Goal: Information Seeking & Learning: Learn about a topic

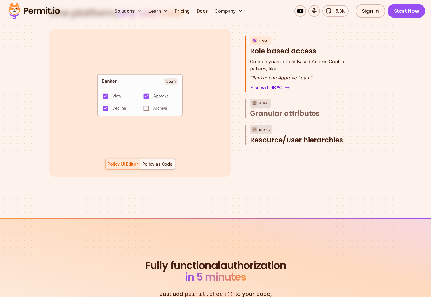
scroll to position [865, 0]
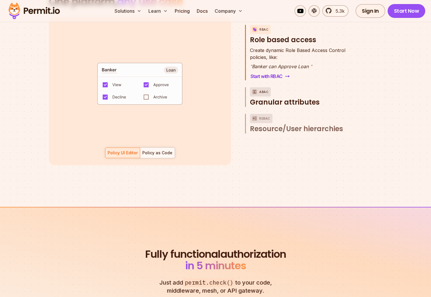
click at [277, 98] on span "Granular attributes" at bounding box center [285, 102] width 70 height 9
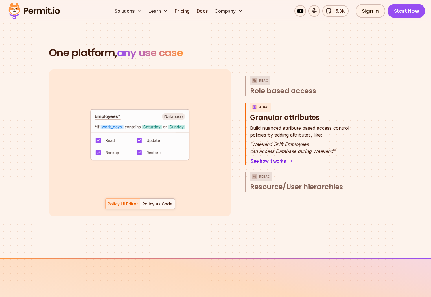
scroll to position [811, 0]
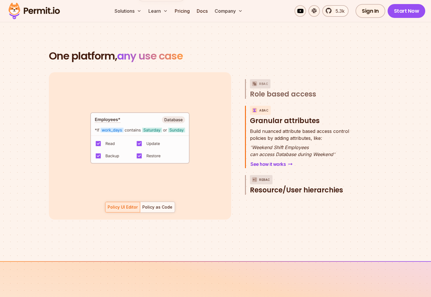
click at [285, 186] on span "Resource/User hierarchies" at bounding box center [296, 190] width 93 height 9
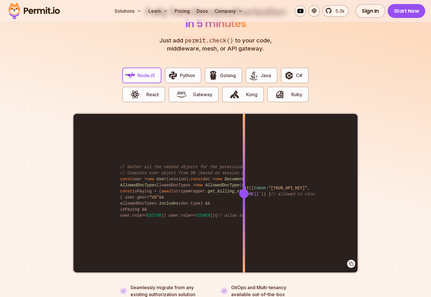
scroll to position [1115, 0]
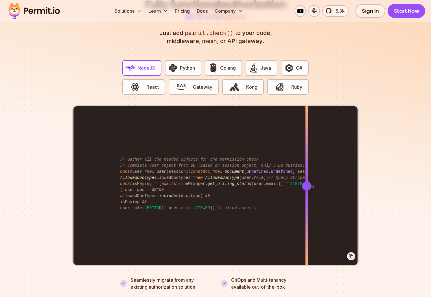
drag, startPoint x: 243, startPoint y: 177, endPoint x: 307, endPoint y: 175, distance: 64.0
click at [307, 182] on div at bounding box center [306, 186] width 9 height 9
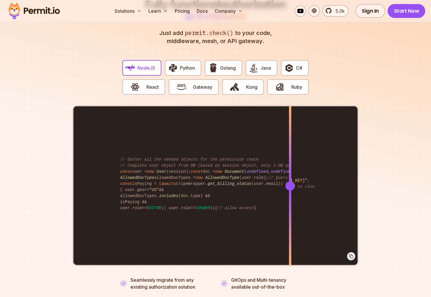
drag, startPoint x: 307, startPoint y: 175, endPoint x: 293, endPoint y: 238, distance: 64.5
click at [291, 238] on div at bounding box center [290, 186] width 2 height 160
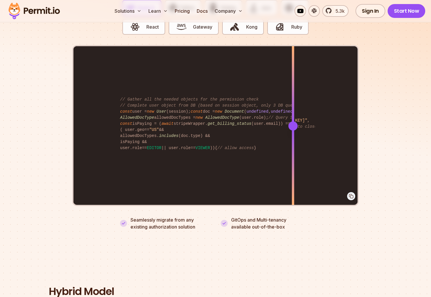
scroll to position [1173, 0]
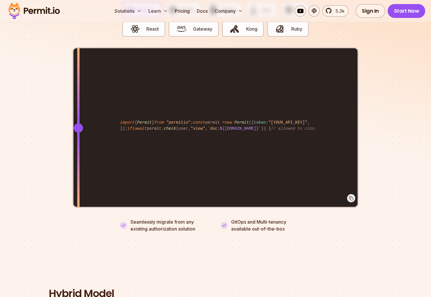
drag, startPoint x: 292, startPoint y: 124, endPoint x: 78, endPoint y: 157, distance: 216.3
click at [78, 157] on div at bounding box center [78, 128] width 2 height 160
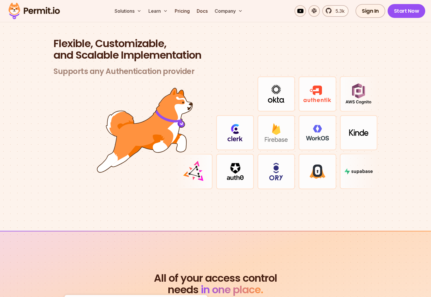
scroll to position [1712, 0]
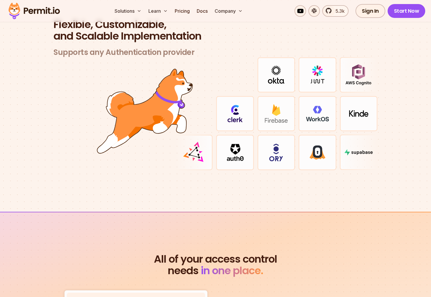
click at [240, 105] on img at bounding box center [234, 113] width 15 height 17
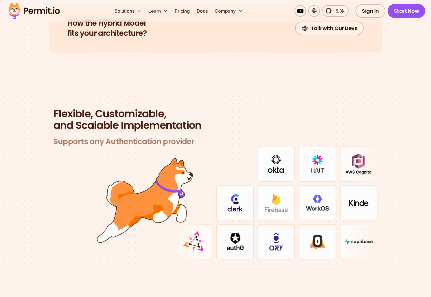
scroll to position [1617, 0]
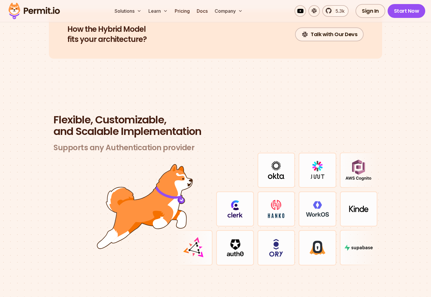
click at [241, 206] on img at bounding box center [234, 208] width 15 height 17
click at [241, 205] on img at bounding box center [234, 208] width 15 height 17
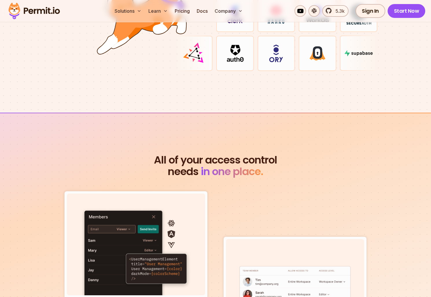
scroll to position [1883, 0]
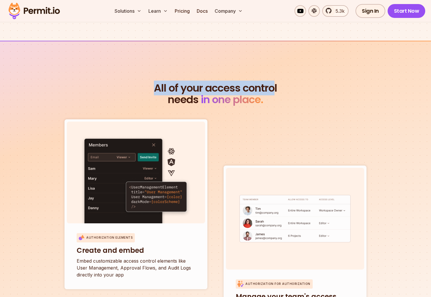
drag, startPoint x: 155, startPoint y: 79, endPoint x: 276, endPoint y: 86, distance: 121.1
click at [276, 86] on span "All of your access control" at bounding box center [215, 88] width 333 height 12
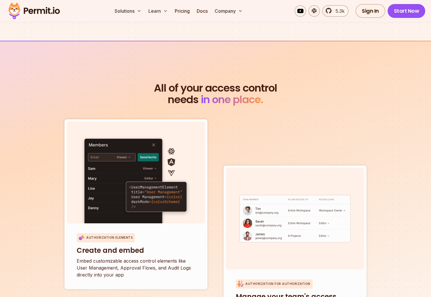
click at [279, 95] on h2 "All of your access control needs in one place." at bounding box center [215, 93] width 333 height 23
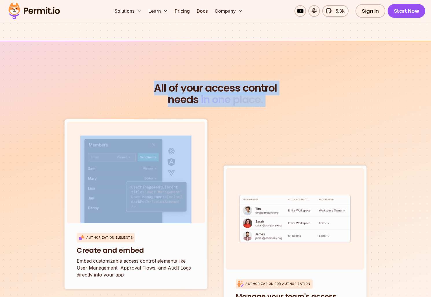
drag, startPoint x: 279, startPoint y: 95, endPoint x: 146, endPoint y: 80, distance: 134.3
click at [146, 82] on h2 "All of your access control needs in one place." at bounding box center [215, 93] width 333 height 23
click at [46, 85] on section "All of your access control needs in one place. Authorization Elements Create an…" at bounding box center [215, 295] width 431 height 509
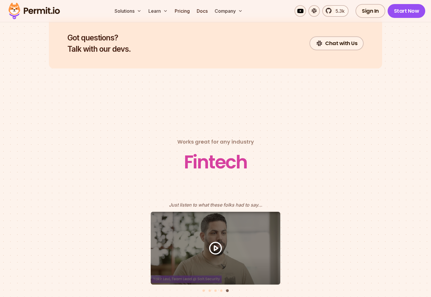
scroll to position [2439, 0]
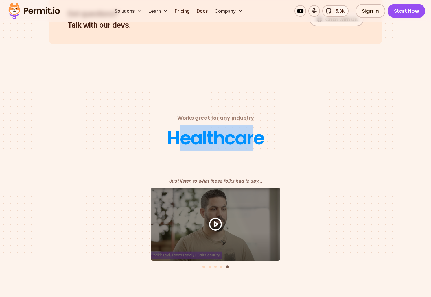
click at [251, 128] on div "Healthcare" at bounding box center [215, 138] width 97 height 23
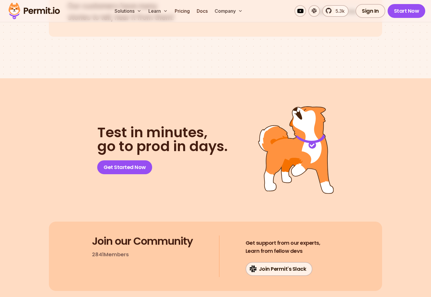
scroll to position [2943, 0]
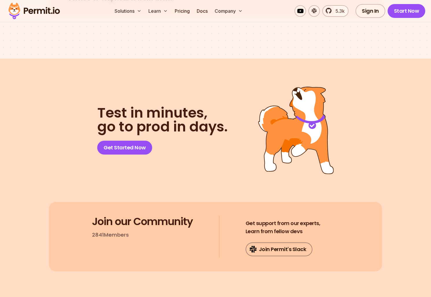
click at [289, 244] on link "Join Permit's Slack" at bounding box center [279, 250] width 67 height 14
